Goal: Information Seeking & Learning: Compare options

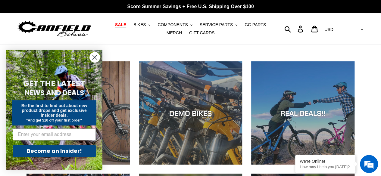
click at [117, 26] on span "SALE" at bounding box center [120, 24] width 11 height 5
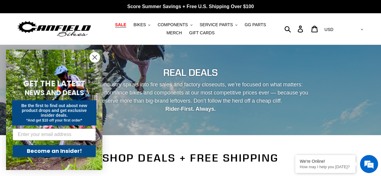
click at [91, 57] on circle "Close dialog" at bounding box center [95, 57] width 10 height 10
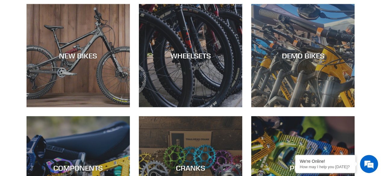
scroll to position [169, 0]
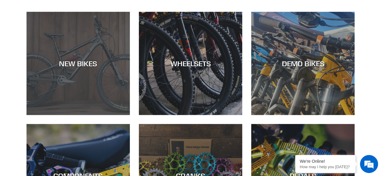
click at [90, 115] on div "NEW BIKES" at bounding box center [78, 115] width 103 height 0
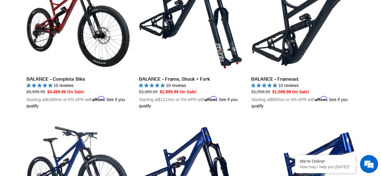
scroll to position [671, 0]
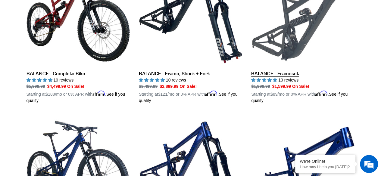
click at [305, 18] on link "BALANCE - Frameset" at bounding box center [302, 33] width 103 height 141
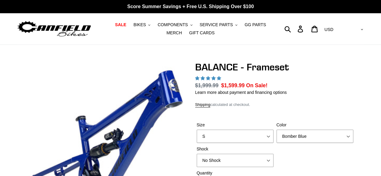
select select "highest-rating"
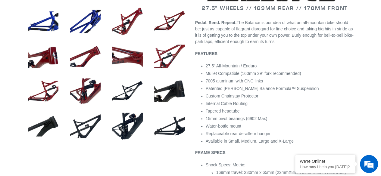
scroll to position [301, 0]
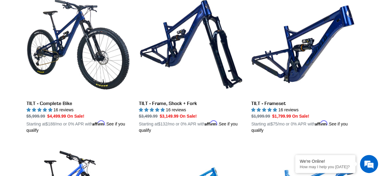
scroll to position [785, 0]
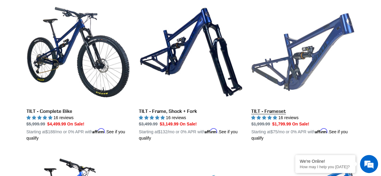
click at [310, 63] on link "TILT - Frameset" at bounding box center [302, 71] width 103 height 141
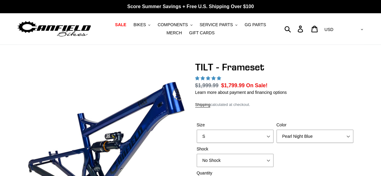
select select "highest-rating"
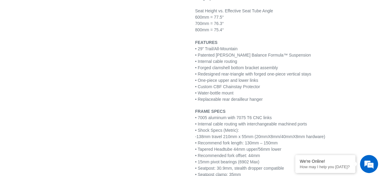
scroll to position [720, 0]
